Goal: Task Accomplishment & Management: Use online tool/utility

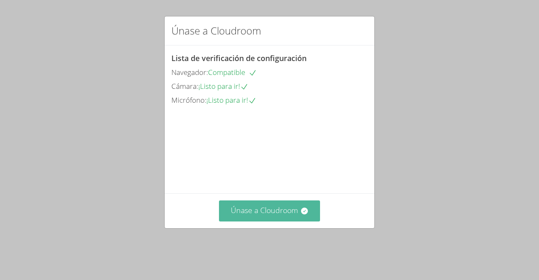
click at [231, 215] on font "Únase a Cloudroom" at bounding box center [264, 210] width 67 height 10
click at [237, 215] on font "Únase a Cloudroom" at bounding box center [264, 210] width 67 height 10
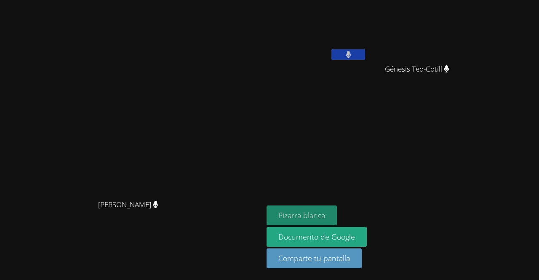
click at [325, 213] on font "Pizarra blanca" at bounding box center [301, 215] width 47 height 10
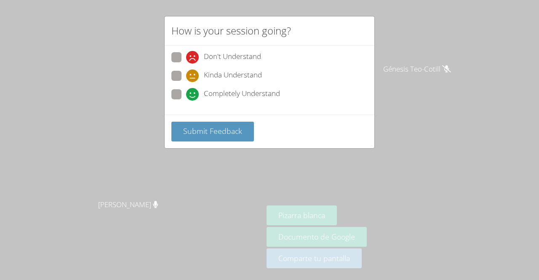
click at [186, 101] on span at bounding box center [186, 101] width 0 height 0
click at [186, 89] on input "Completely Understand" at bounding box center [189, 92] width 7 height 7
radio input "true"
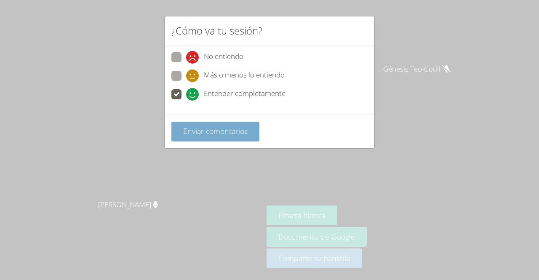
click at [187, 122] on button "Enviar comentarios" at bounding box center [215, 132] width 88 height 20
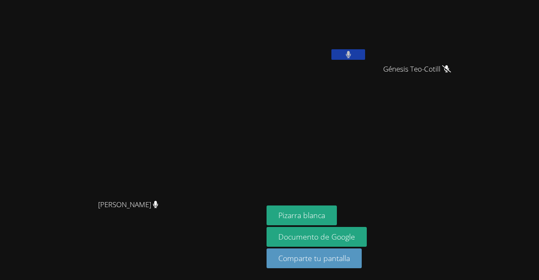
drag, startPoint x: 187, startPoint y: 122, endPoint x: 284, endPoint y: 8, distance: 149.4
click at [260, 8] on div "[PERSON_NAME] [PERSON_NAME]" at bounding box center [131, 139] width 256 height 273
